Goal: Communication & Community: Answer question/provide support

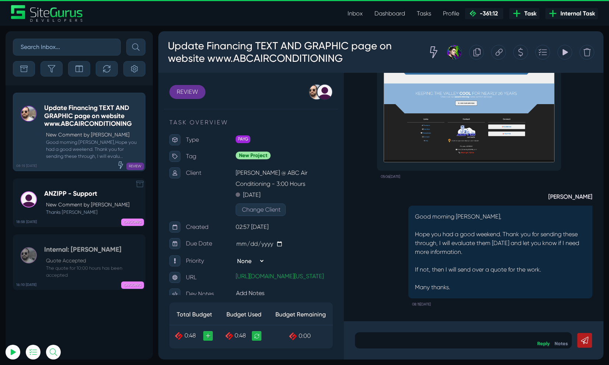
click at [140, 183] on icon at bounding box center [139, 183] width 7 height 7
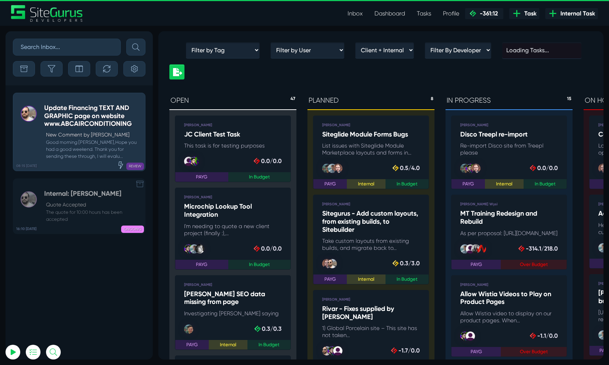
click at [141, 186] on icon at bounding box center [139, 183] width 7 height 7
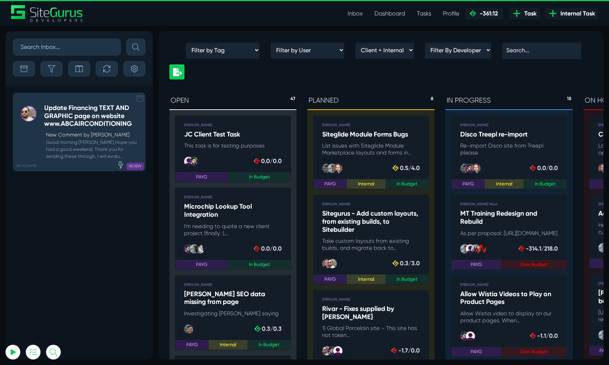
click at [95, 142] on small "Good morning [PERSON_NAME],Hope you had a good weekend. Thank you for sending t…" at bounding box center [92, 149] width 97 height 21
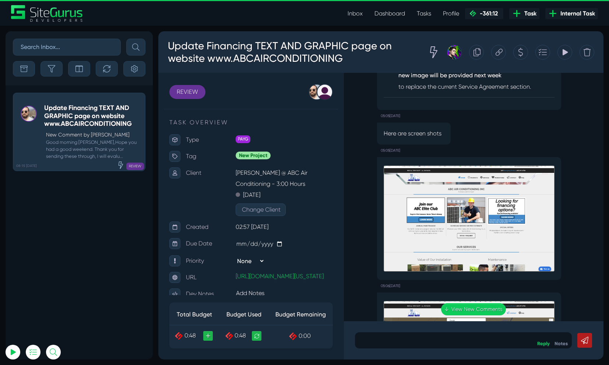
scroll to position [-346, 0]
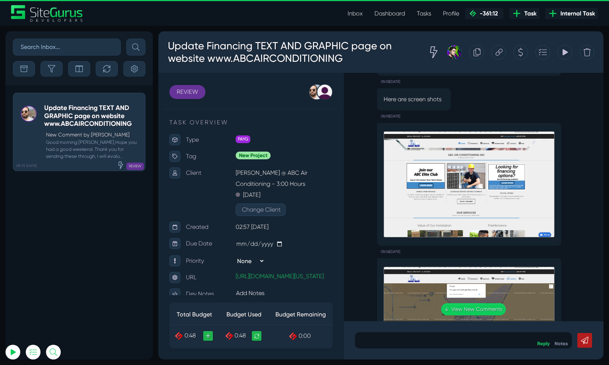
click at [473, 193] on div ".cls-1{fill-rule:evenodd;fill:url(#linear-gradient);} 0:06 Update Financing TEX…" at bounding box center [474, 197] width 260 height 249
click at [466, 191] on div ".cls-1{fill-rule:evenodd;fill:url(#linear-gradient);} 0:06 Update Financing TEX…" at bounding box center [474, 197] width 260 height 249
click at [500, 186] on img at bounding box center [469, 184] width 171 height 106
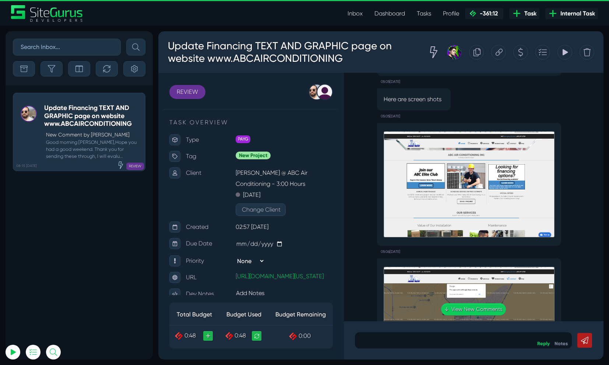
click at [500, 186] on img at bounding box center [469, 184] width 171 height 106
drag, startPoint x: 500, startPoint y: 186, endPoint x: 523, endPoint y: 191, distance: 23.0
click at [500, 186] on img at bounding box center [469, 184] width 171 height 106
click at [525, 190] on img at bounding box center [469, 184] width 171 height 106
click at [572, 165] on div "05:06[DATE]" at bounding box center [473, 188] width 237 height 139
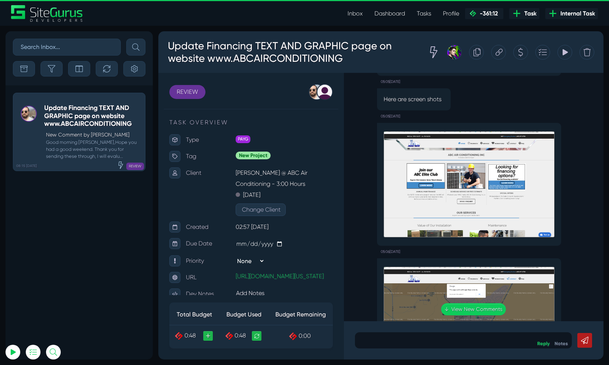
click at [504, 159] on img at bounding box center [469, 184] width 171 height 106
click at [523, 134] on img at bounding box center [469, 184] width 171 height 106
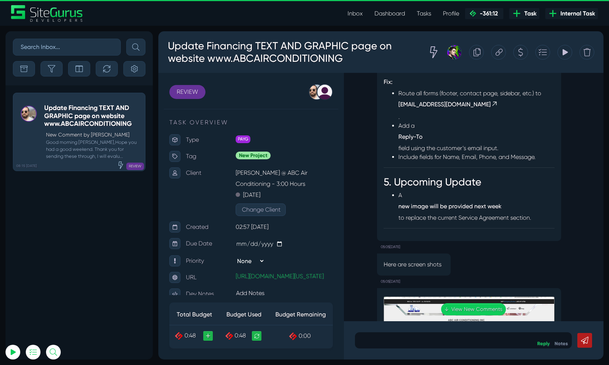
scroll to position [-494, 0]
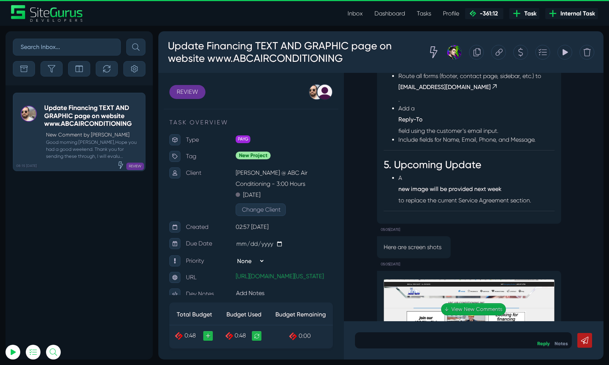
click at [488, 309] on link "↓ View New Comments" at bounding box center [473, 309] width 65 height 12
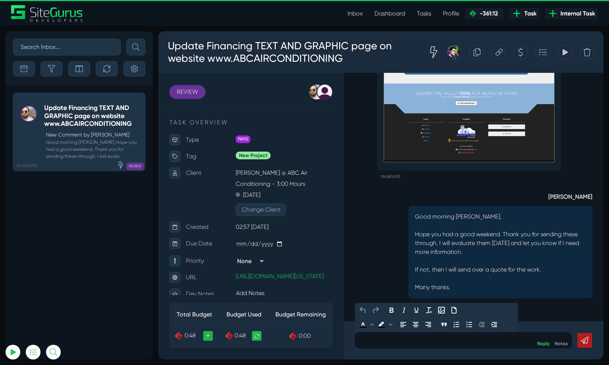
click at [438, 341] on p at bounding box center [463, 340] width 206 height 9
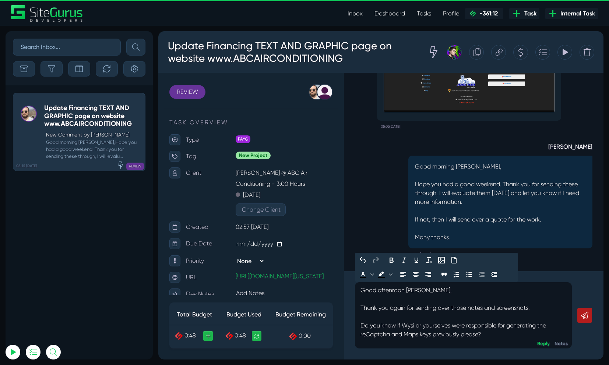
scroll to position [7, 0]
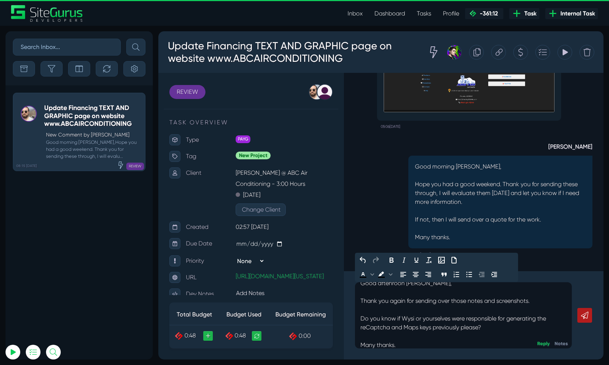
click at [582, 318] on icon at bounding box center [584, 315] width 7 height 7
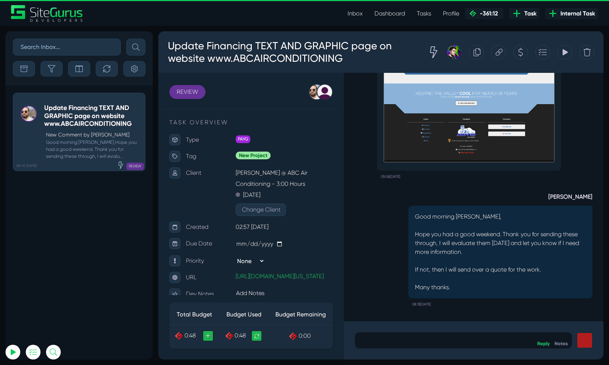
scroll to position [0, 0]
